Goal: Navigation & Orientation: Find specific page/section

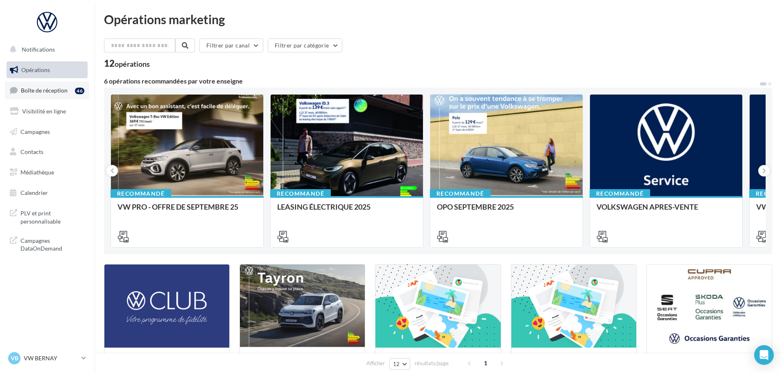
click at [35, 94] on link "Boîte de réception 46" at bounding box center [47, 90] width 84 height 18
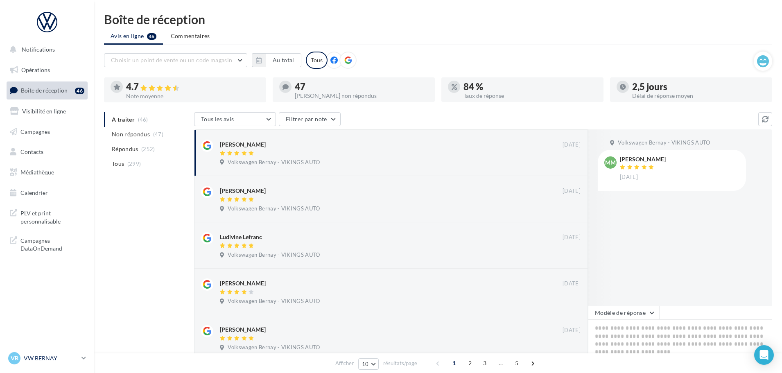
click at [47, 356] on p "VW BERNAY" at bounding box center [51, 358] width 54 height 8
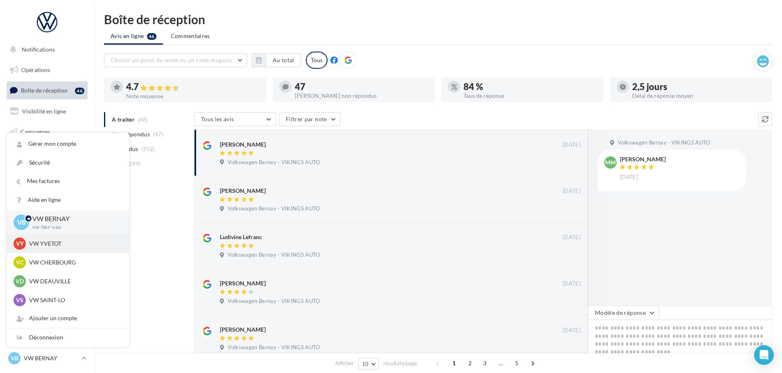
click at [50, 245] on p "VW YVETOT" at bounding box center [74, 243] width 90 height 8
